Goal: Task Accomplishment & Management: Use online tool/utility

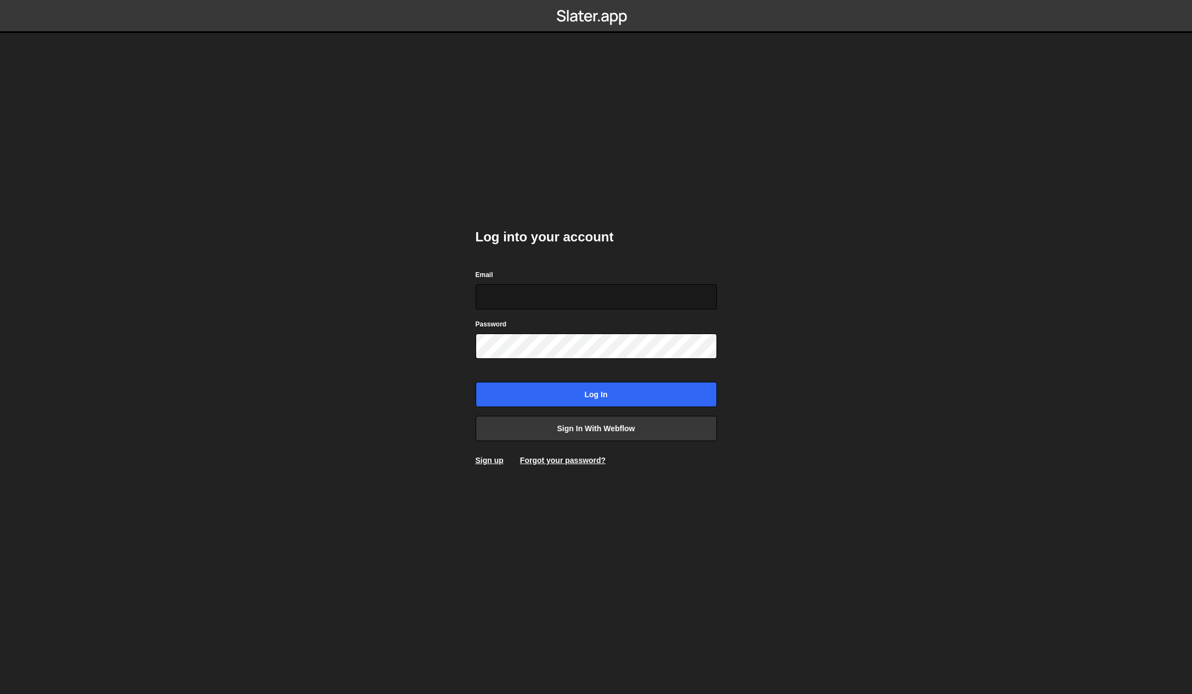
type input "kris@krishowes.com"
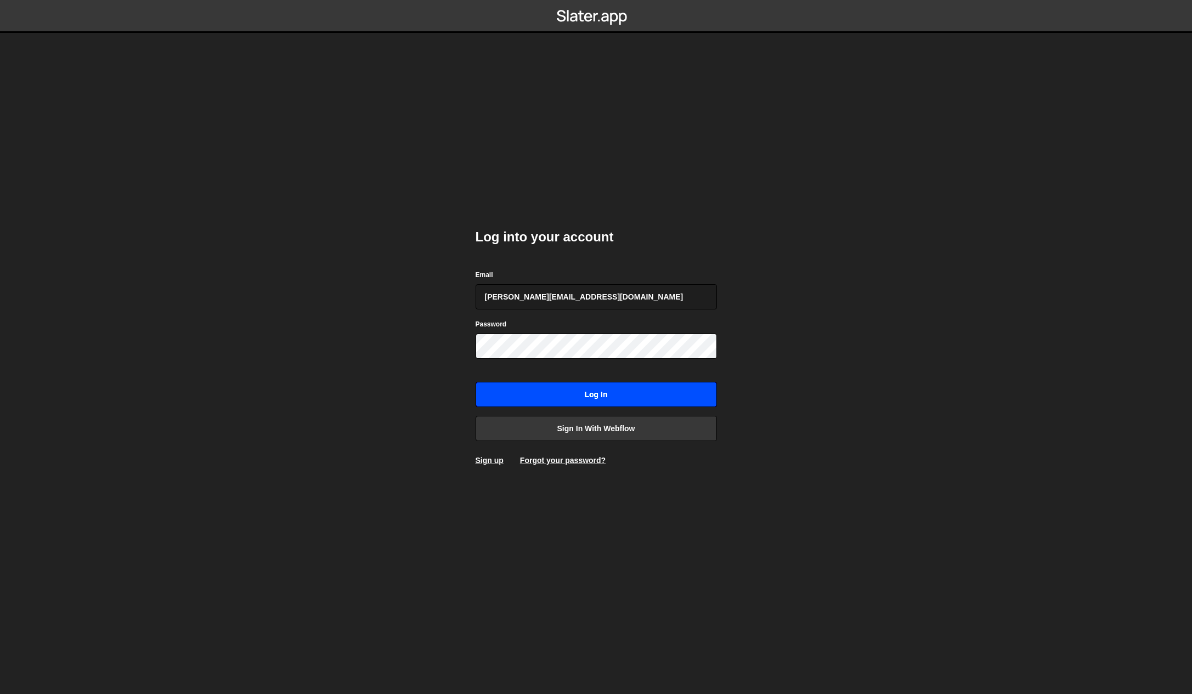
click at [591, 392] on input "Log in" at bounding box center [596, 394] width 241 height 25
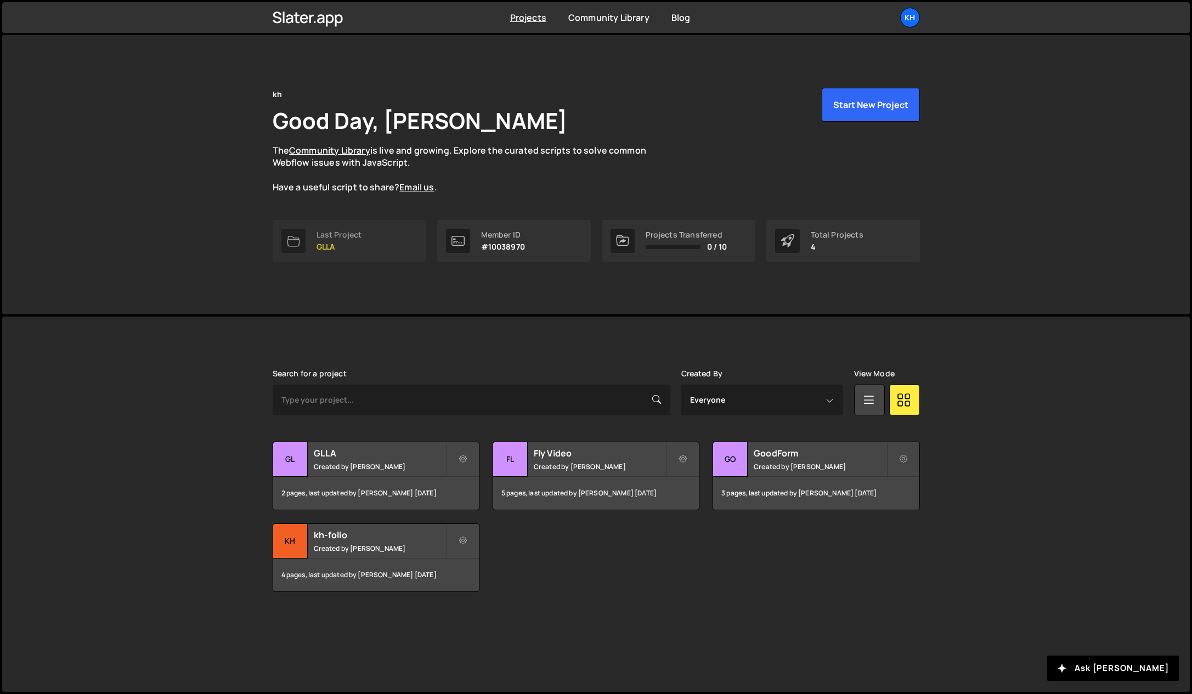
click at [292, 241] on icon at bounding box center [293, 240] width 13 height 13
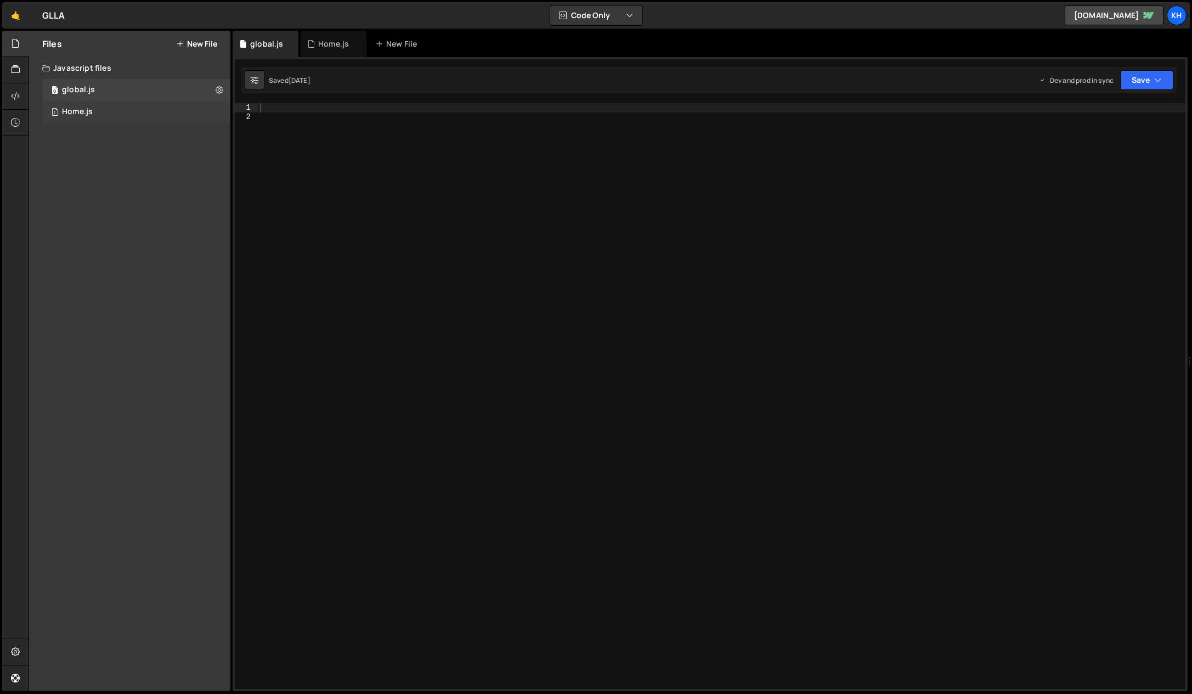
click at [100, 112] on div "1 Home.js 0" at bounding box center [136, 112] width 188 height 22
click at [124, 93] on div "0 global.js 0" at bounding box center [136, 90] width 188 height 22
click at [117, 117] on div "1 Home.js 0" at bounding box center [136, 112] width 188 height 22
click at [16, 22] on link "🤙" at bounding box center [15, 15] width 27 height 26
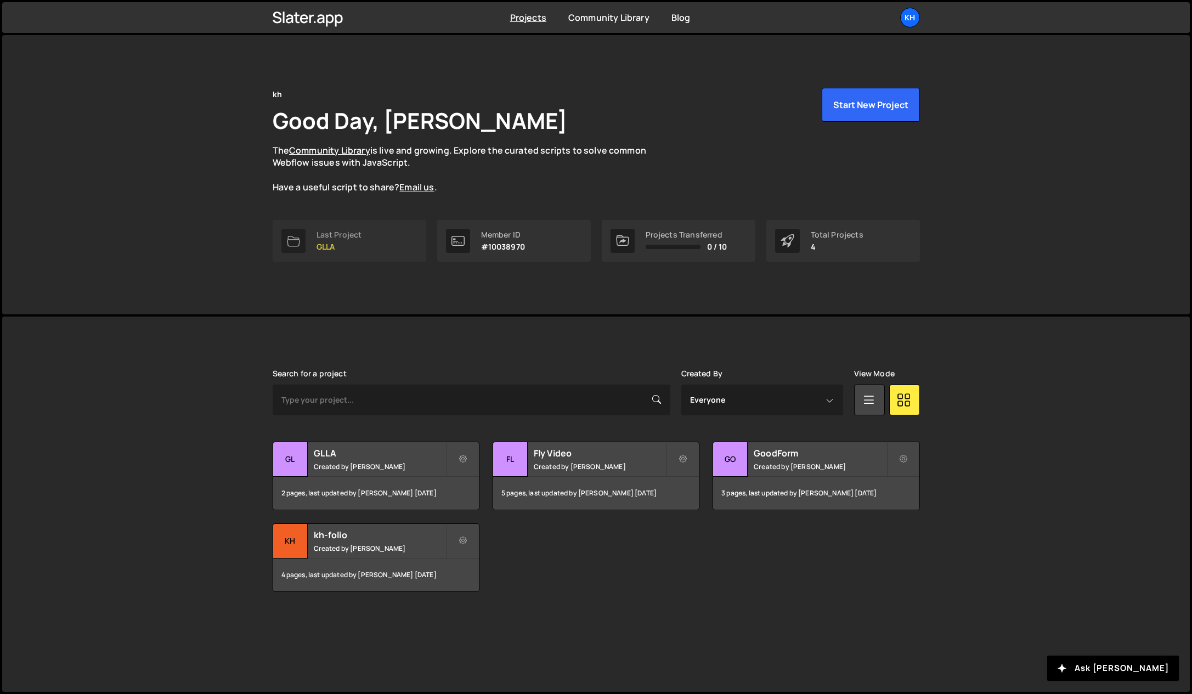
click at [312, 241] on link "Last Project GLLA" at bounding box center [350, 241] width 154 height 42
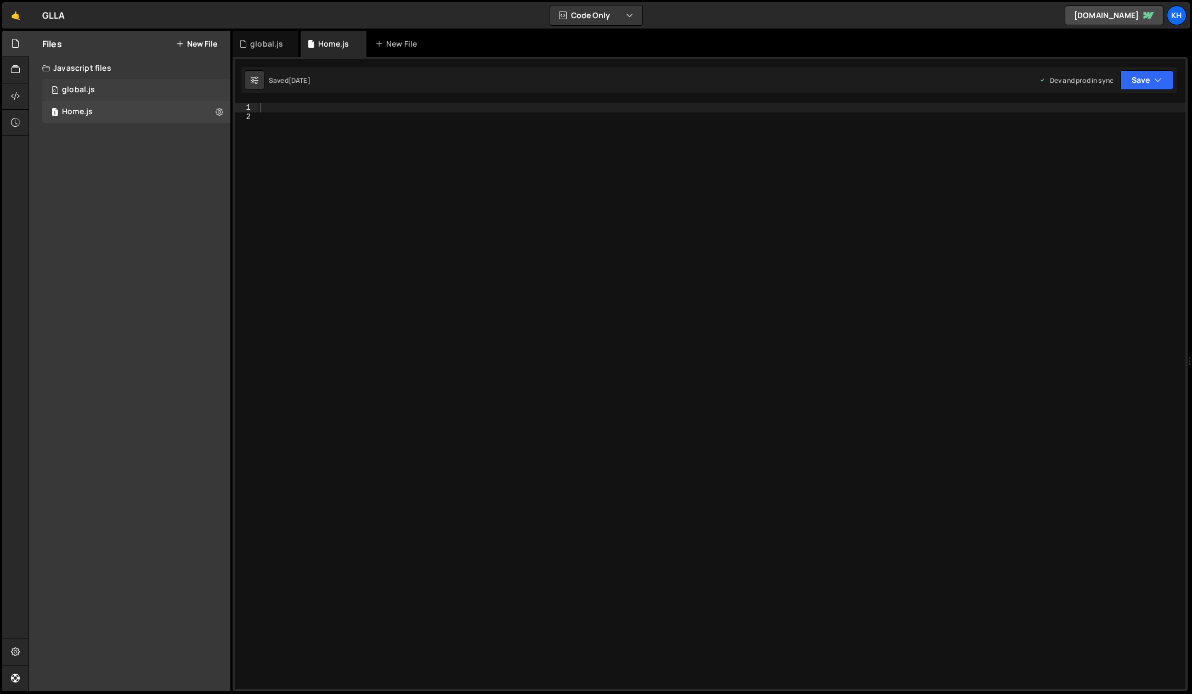
click at [115, 87] on div "0 global.js 0" at bounding box center [136, 90] width 188 height 22
click at [118, 107] on div "1 Home.js 0" at bounding box center [136, 112] width 188 height 22
click at [145, 141] on div "Files New File Javascript files 0 global.js 0 1 Home.js 0 CSS files Copy share …" at bounding box center [129, 361] width 201 height 661
